Goal: Complete application form

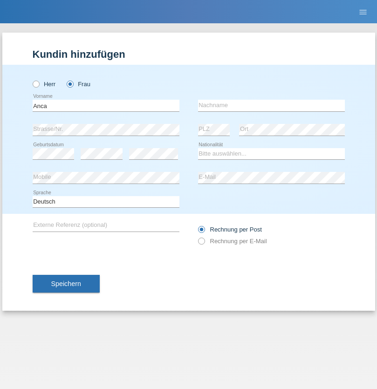
type input "Anca"
click at [271, 105] on input "text" at bounding box center [271, 106] width 147 height 12
type input "Izzo"
select select "OM"
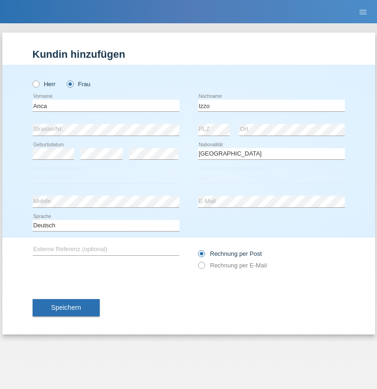
select select "C"
select select "01"
select select "07"
select select "2015"
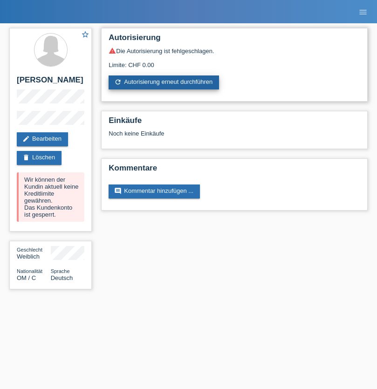
click at [164, 82] on link "refresh Autorisierung erneut durchführen" at bounding box center [164, 82] width 110 height 14
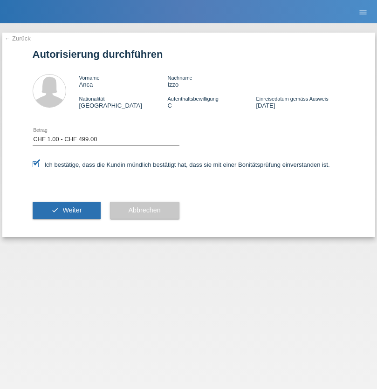
select select "1"
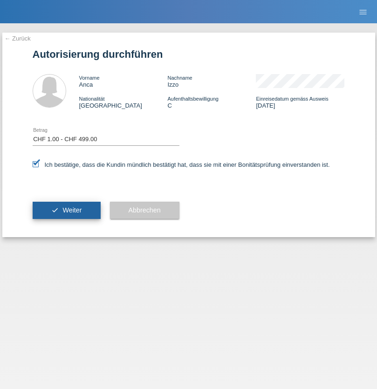
click at [66, 210] on span "Weiter" at bounding box center [71, 209] width 19 height 7
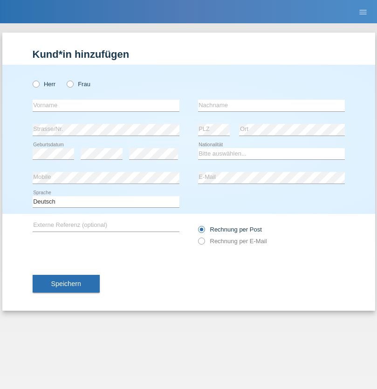
radio input "true"
click at [106, 105] on input "text" at bounding box center [106, 106] width 147 height 12
type input "Shaip"
click at [271, 105] on input "text" at bounding box center [271, 106] width 147 height 12
type input "Shabani"
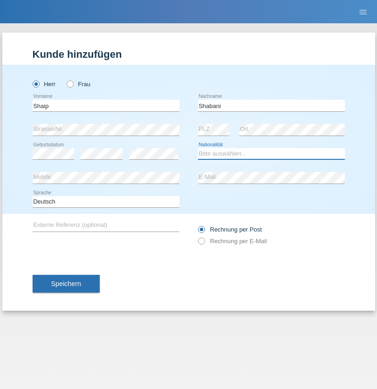
select select "MK"
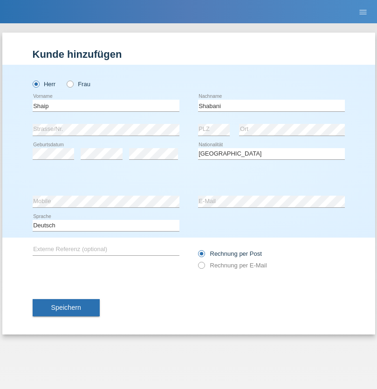
select select "C"
select select "29"
select select "09"
select select "2002"
